Goal: Information Seeking & Learning: Find specific fact

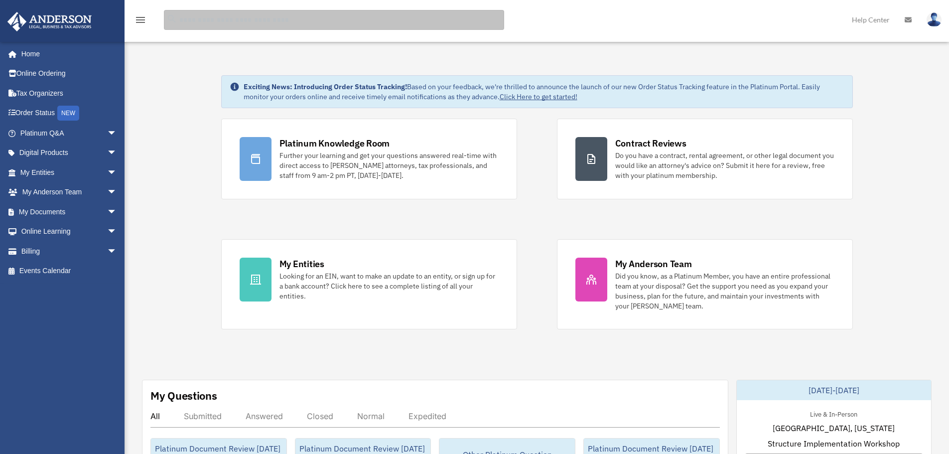
click at [215, 20] on input "search" at bounding box center [334, 20] width 340 height 20
type input "**********"
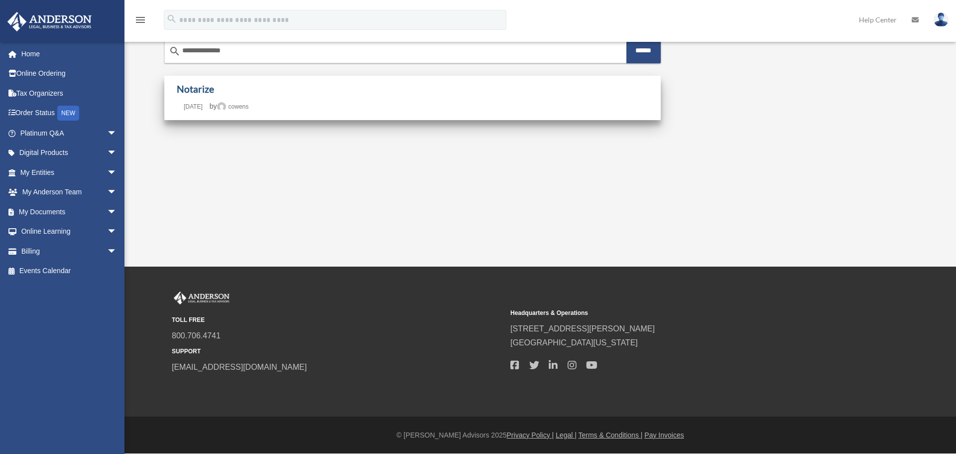
click at [202, 91] on link "Notarize" at bounding box center [195, 88] width 37 height 11
